Goal: Use online tool/utility: Use online tool/utility

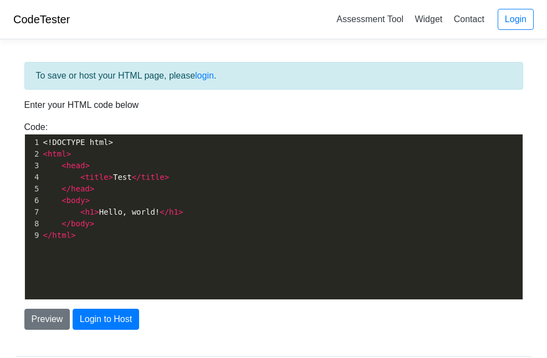
scroll to position [4, 0]
type textarea "<!DOCTYPE html> <html> <head> <title>Test</title> </head> <body> <h1>Hello, wor…"
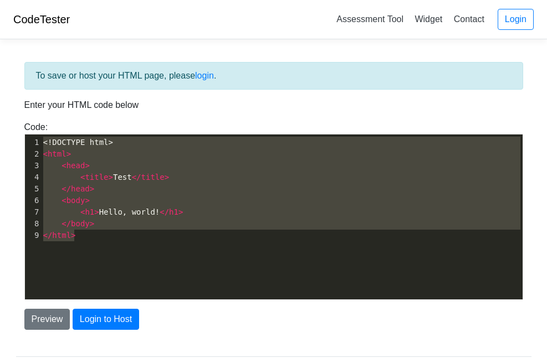
drag, startPoint x: 110, startPoint y: 236, endPoint x: 0, endPoint y: 99, distance: 175.4
click at [0, 99] on body "CodeTester Assessment Tool Widget Contact Login To save or host your HTML page,…" at bounding box center [273, 199] width 547 height 399
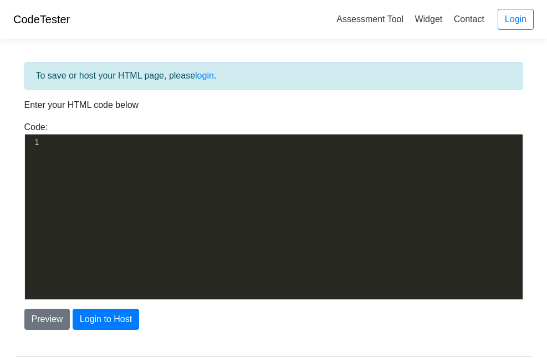
scroll to position [712, 0]
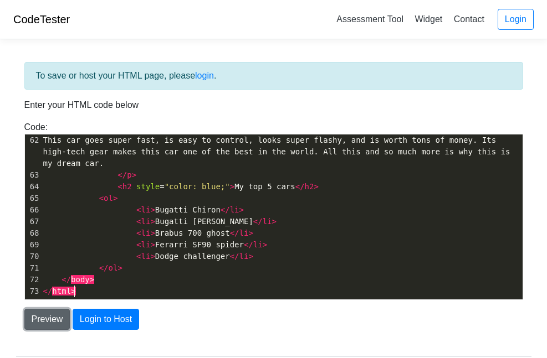
click at [48, 320] on button "Preview" at bounding box center [47, 319] width 46 height 21
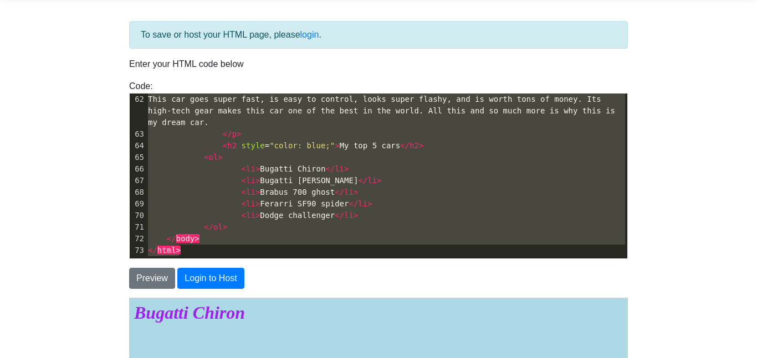
scroll to position [572, 0]
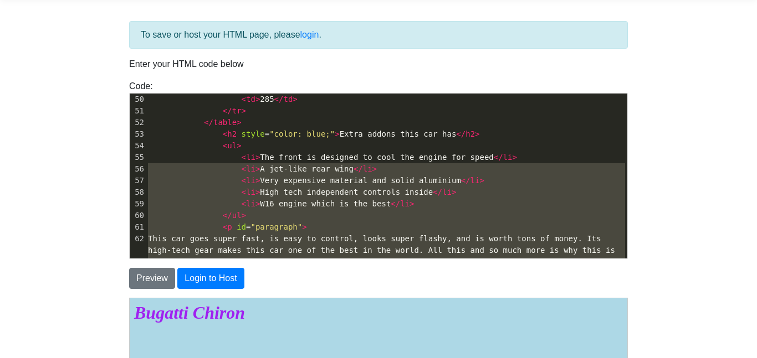
drag, startPoint x: 249, startPoint y: 246, endPoint x: 125, endPoint y: 74, distance: 212.3
click at [125, 74] on div "To save or host your HTML page, please login . Enter your HTML code below Code:…" at bounding box center [378, 272] width 515 height 502
type textarea "<td>2018</td> <td>112 mph</td> <td>285</td> </tr> </table> <h2 style="color: bl…"
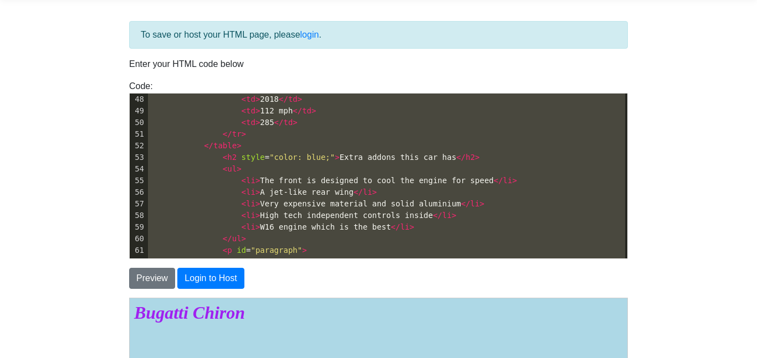
scroll to position [398, 0]
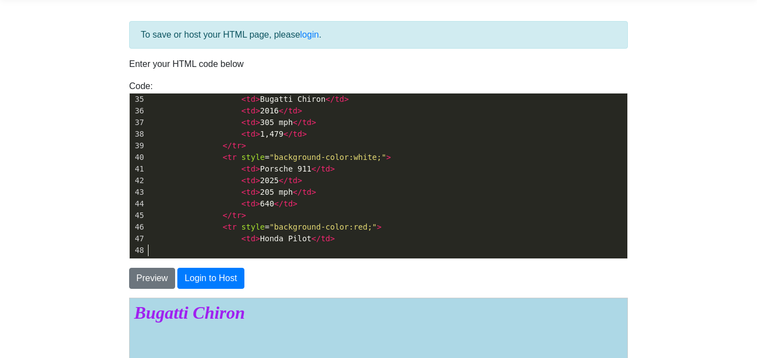
drag, startPoint x: 327, startPoint y: 248, endPoint x: 0, endPoint y: -67, distance: 454.1
type textarea "<html> <head> <title>Bugatti Chiron</title> <style> #paragraph{ color:red; } </…"
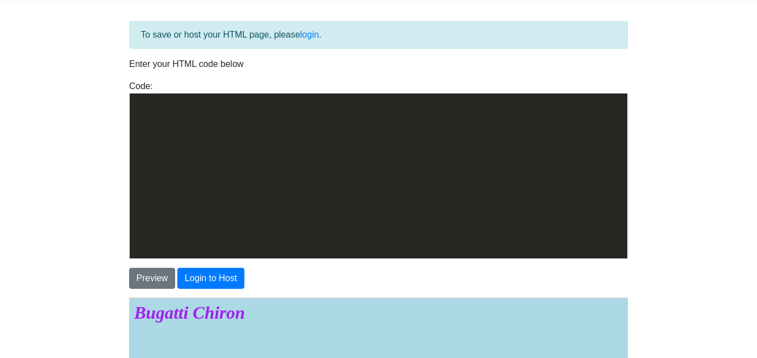
scroll to position [852, 0]
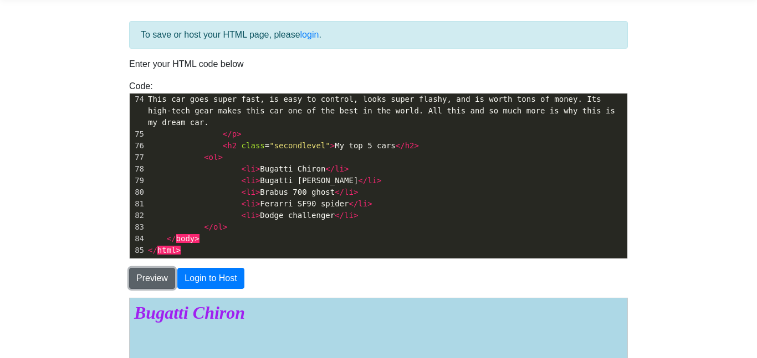
click at [156, 276] on button "Preview" at bounding box center [152, 278] width 46 height 21
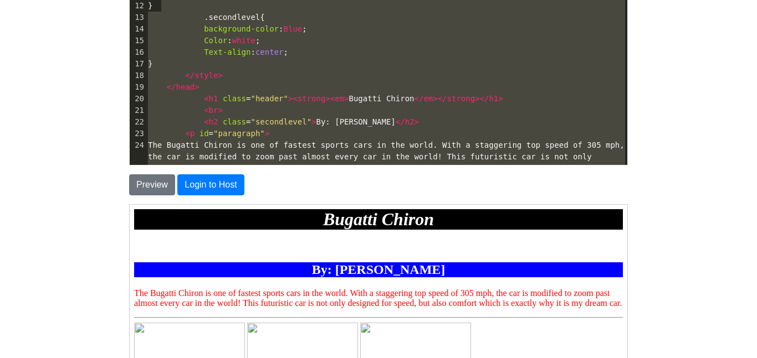
scroll to position [49, 0]
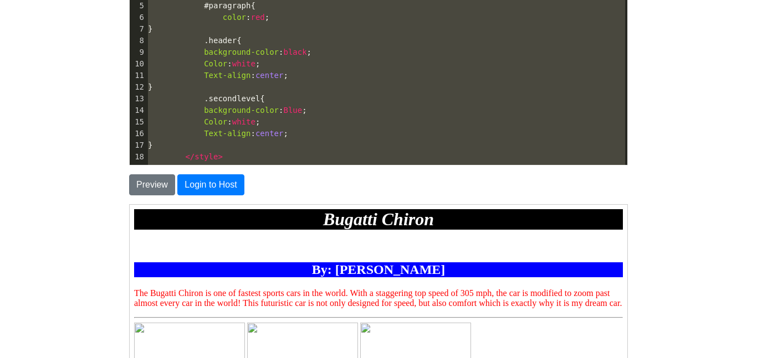
type textarea "<html> <head> <title>Bugatti Chiron</title> <style> #paragraph{ color:red; } .h…"
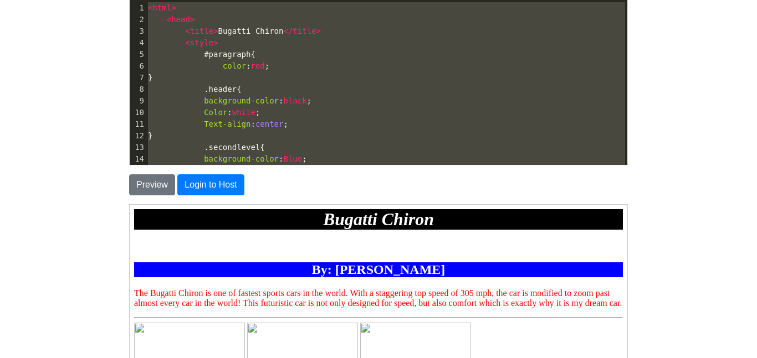
drag, startPoint x: 204, startPoint y: 111, endPoint x: 152, endPoint y: -1, distance: 122.9
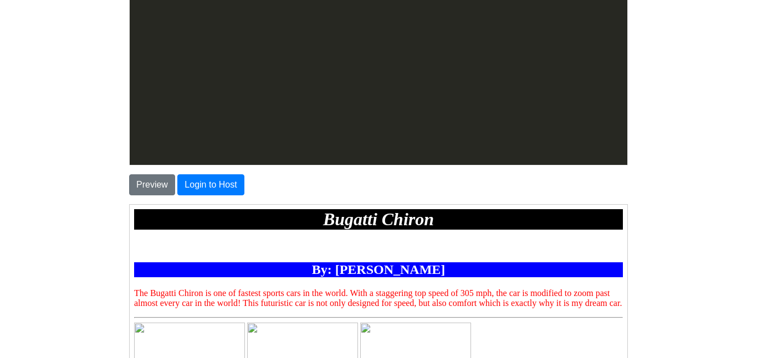
scroll to position [910, 0]
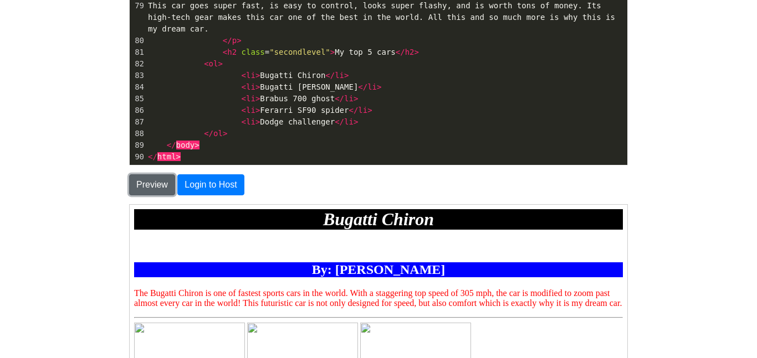
click at [162, 181] on button "Preview" at bounding box center [152, 185] width 46 height 21
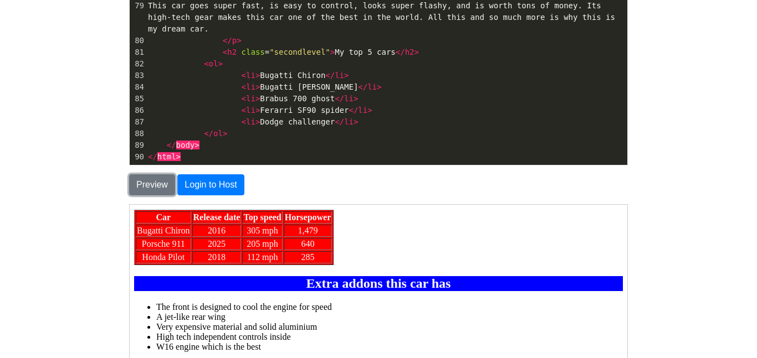
scroll to position [291, 0]
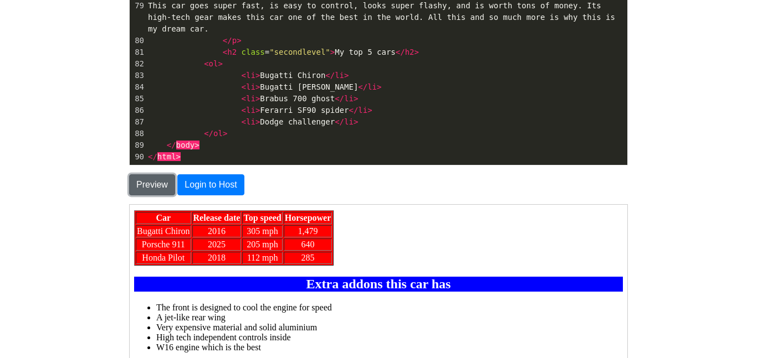
click at [152, 185] on button "Preview" at bounding box center [152, 185] width 46 height 21
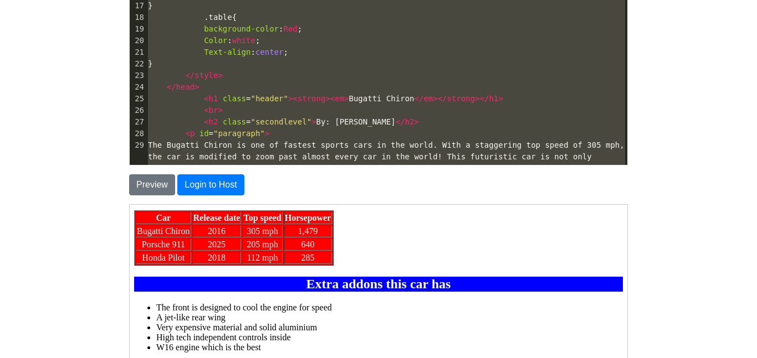
type textarea "Text-align:center; } .secondlevel{ background-color:Blue; Color:white; Text-ali…"
drag, startPoint x: 198, startPoint y: 157, endPoint x: 8, endPoint y: -67, distance: 294.0
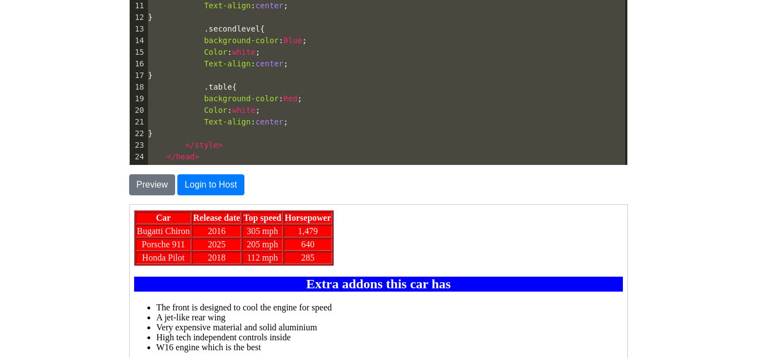
scroll to position [0, 0]
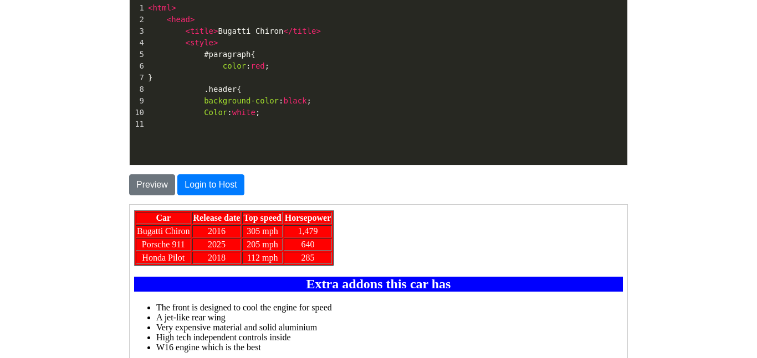
type textarea "<html> <head> <title>Bugatti Chiron</title> <style> #paragraph{ color:red; } .h…"
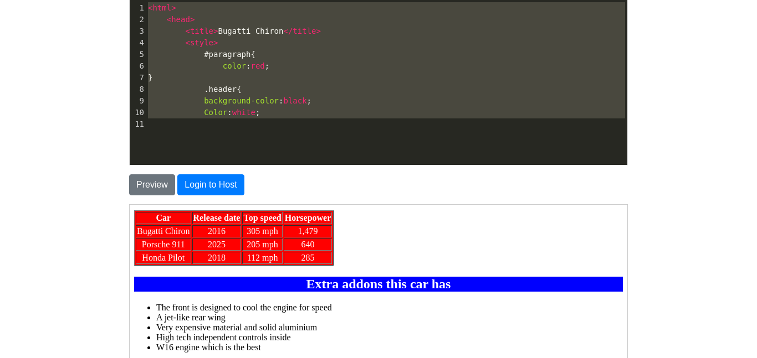
drag, startPoint x: 234, startPoint y: 125, endPoint x: 95, endPoint y: -24, distance: 203.5
click at [95, 0] on html "CodeTester Assessment Tool Widget Contact Login To save or host your HTML page,…" at bounding box center [378, 195] width 757 height 660
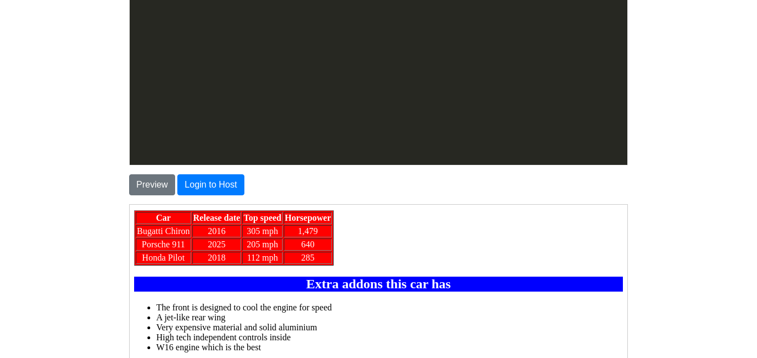
scroll to position [945, 0]
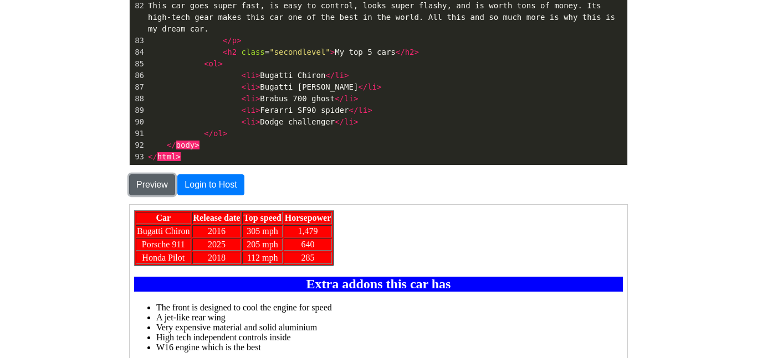
click at [148, 187] on button "Preview" at bounding box center [152, 185] width 46 height 21
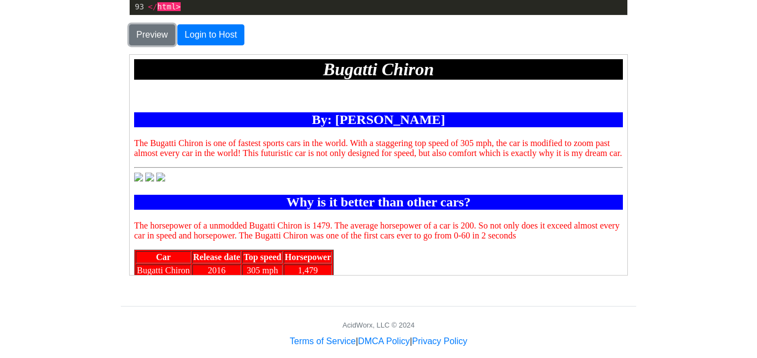
scroll to position [284, 0]
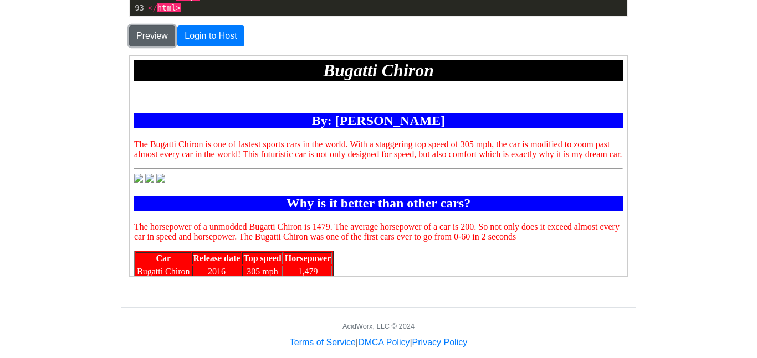
click at [159, 30] on button "Preview" at bounding box center [152, 35] width 46 height 21
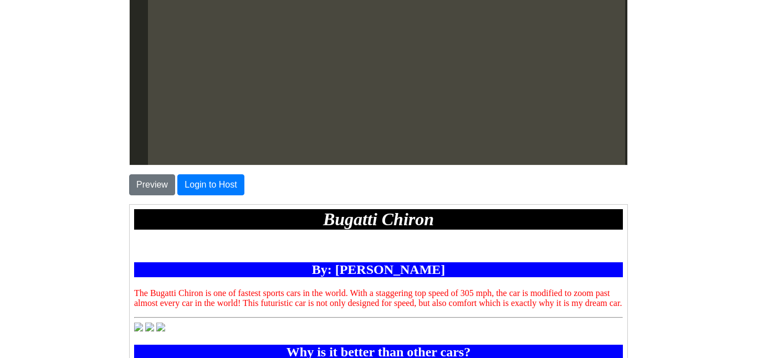
scroll to position [0, 0]
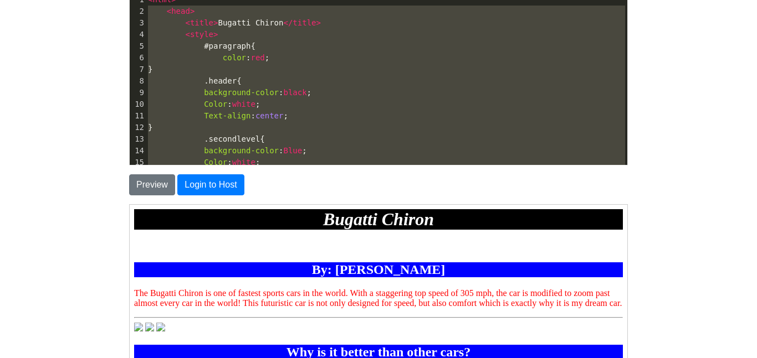
type textarea "<html> <head> <title>Bugatti Chiron</title> <style> #paragraph{ color:red; } .h…"
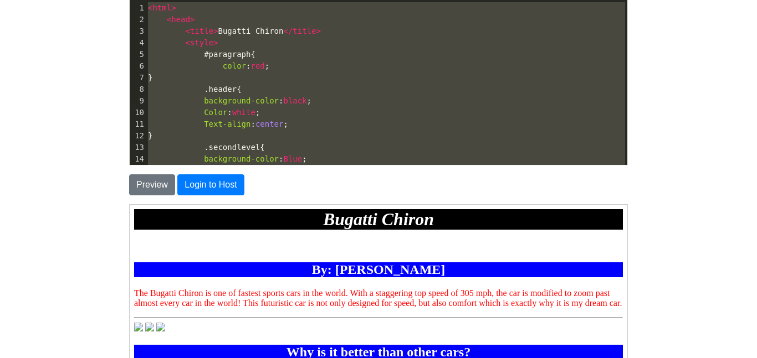
drag, startPoint x: 191, startPoint y: 10, endPoint x: 146, endPoint y: -65, distance: 87.5
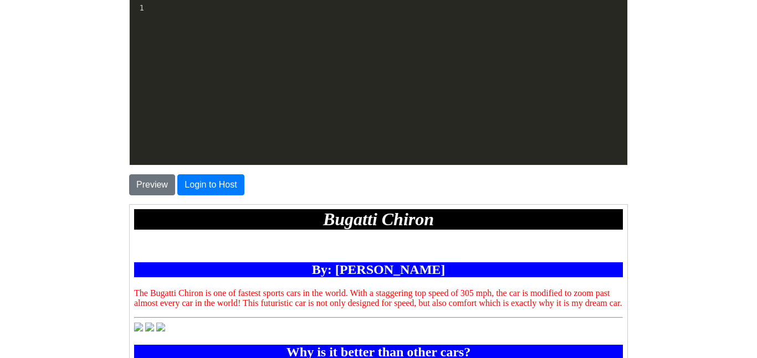
scroll to position [956, 0]
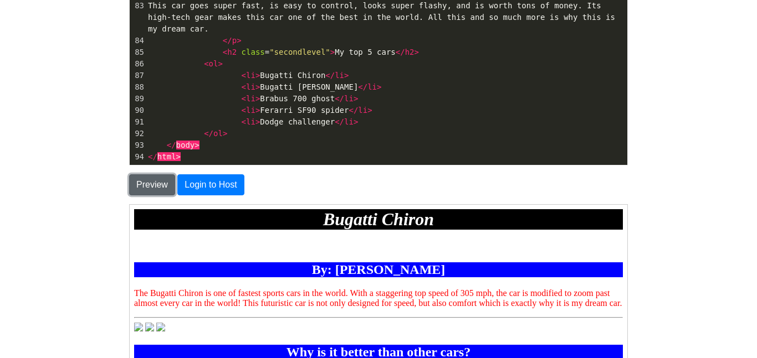
click at [160, 184] on button "Preview" at bounding box center [152, 185] width 46 height 21
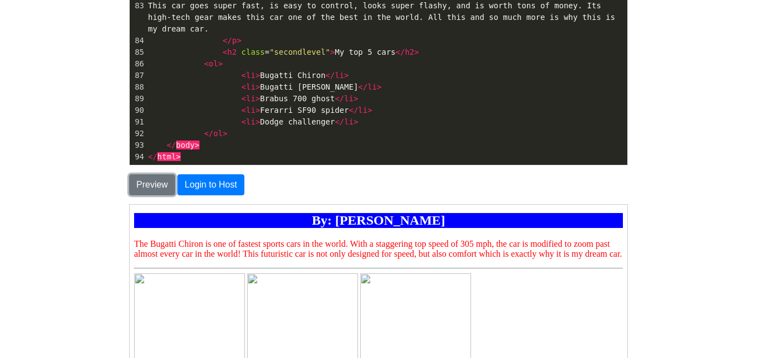
scroll to position [49, 0]
